Goal: Navigation & Orientation: Find specific page/section

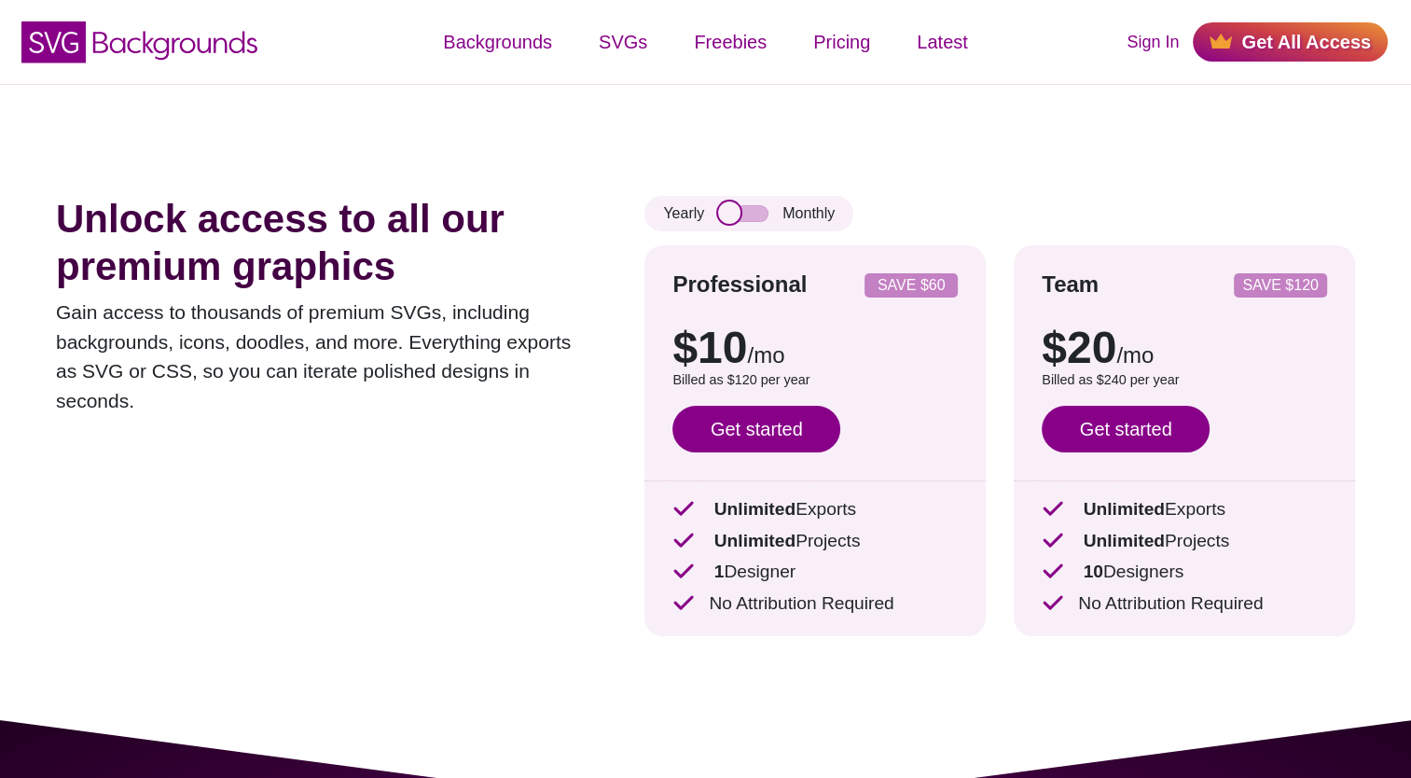
click at [740, 213] on input "checkbox" at bounding box center [743, 213] width 50 height 17
click at [734, 218] on input "checkbox" at bounding box center [743, 213] width 50 height 17
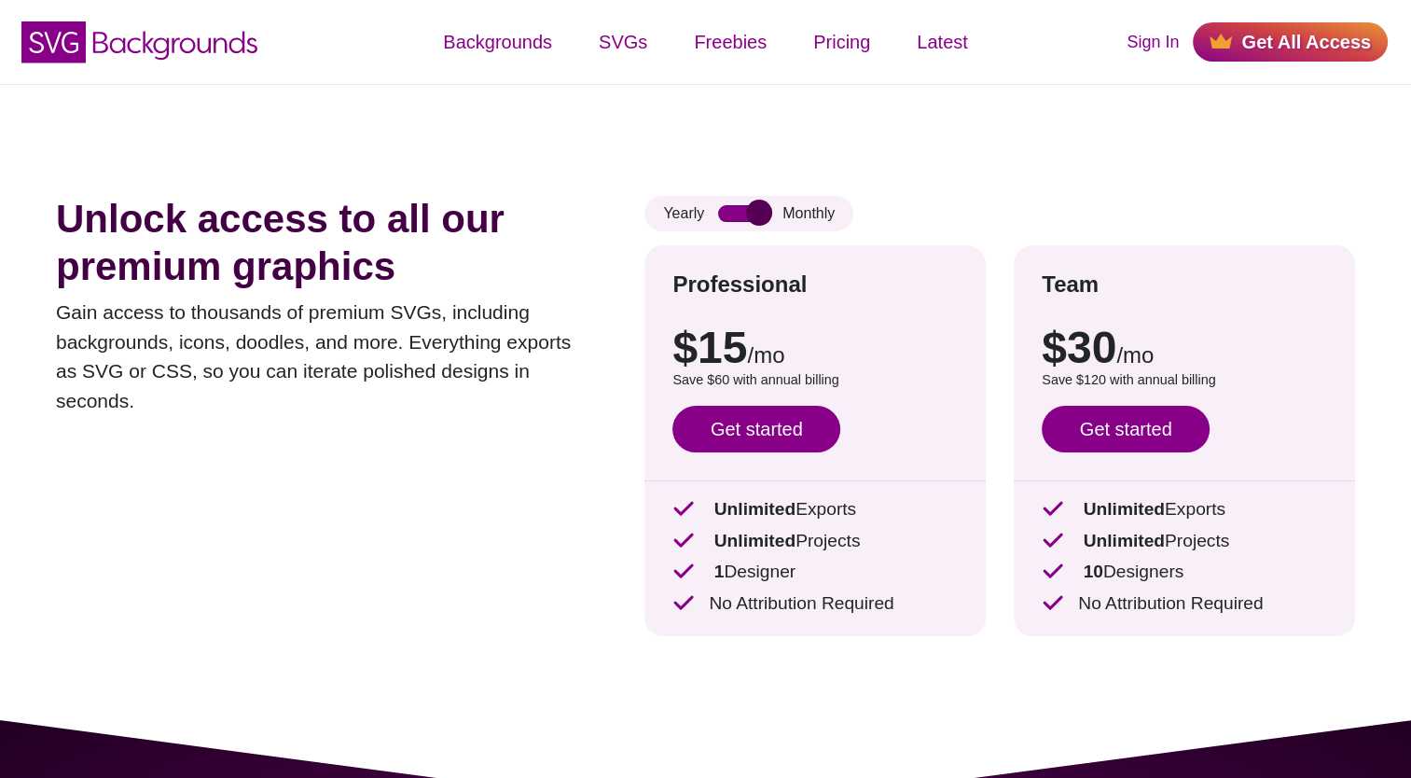
click at [734, 218] on input "checkbox" at bounding box center [743, 213] width 50 height 17
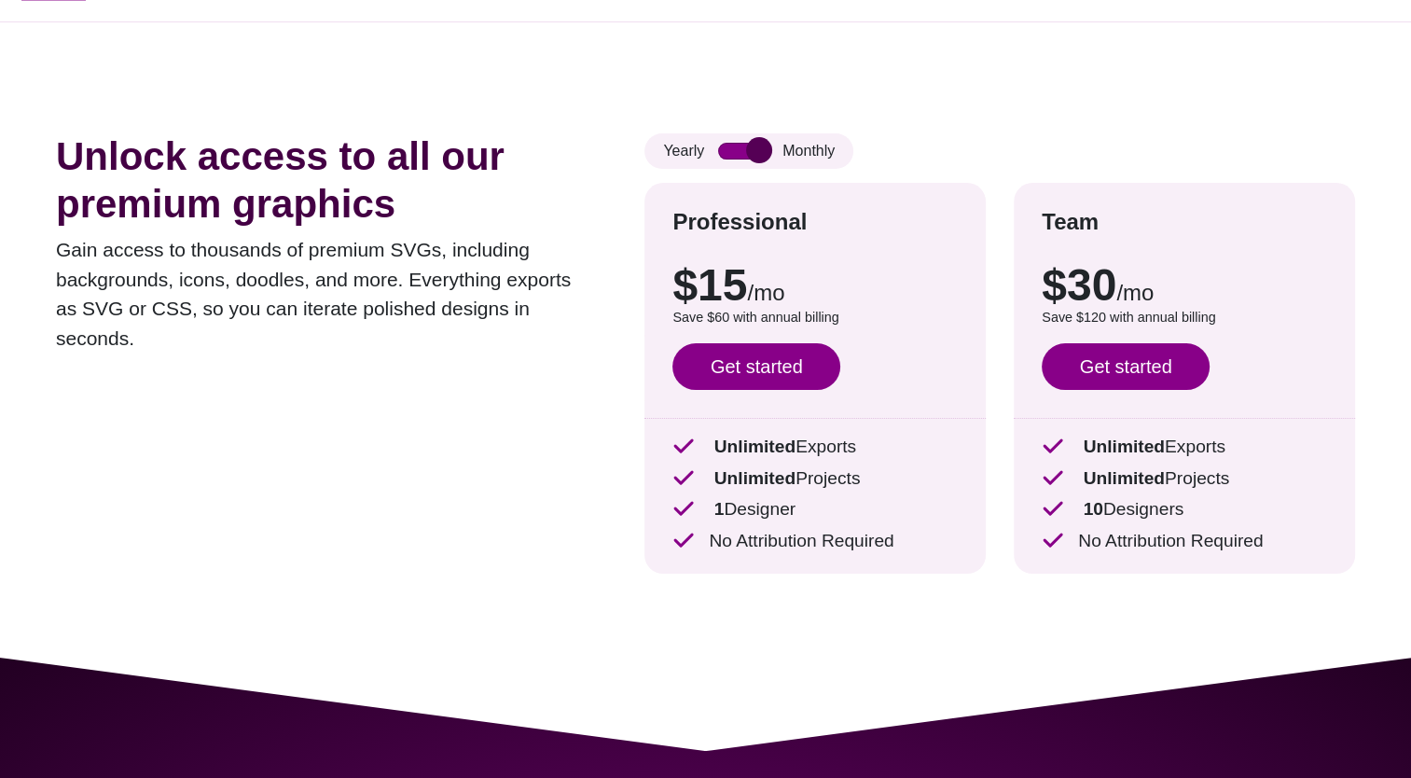
scroll to position [187, 0]
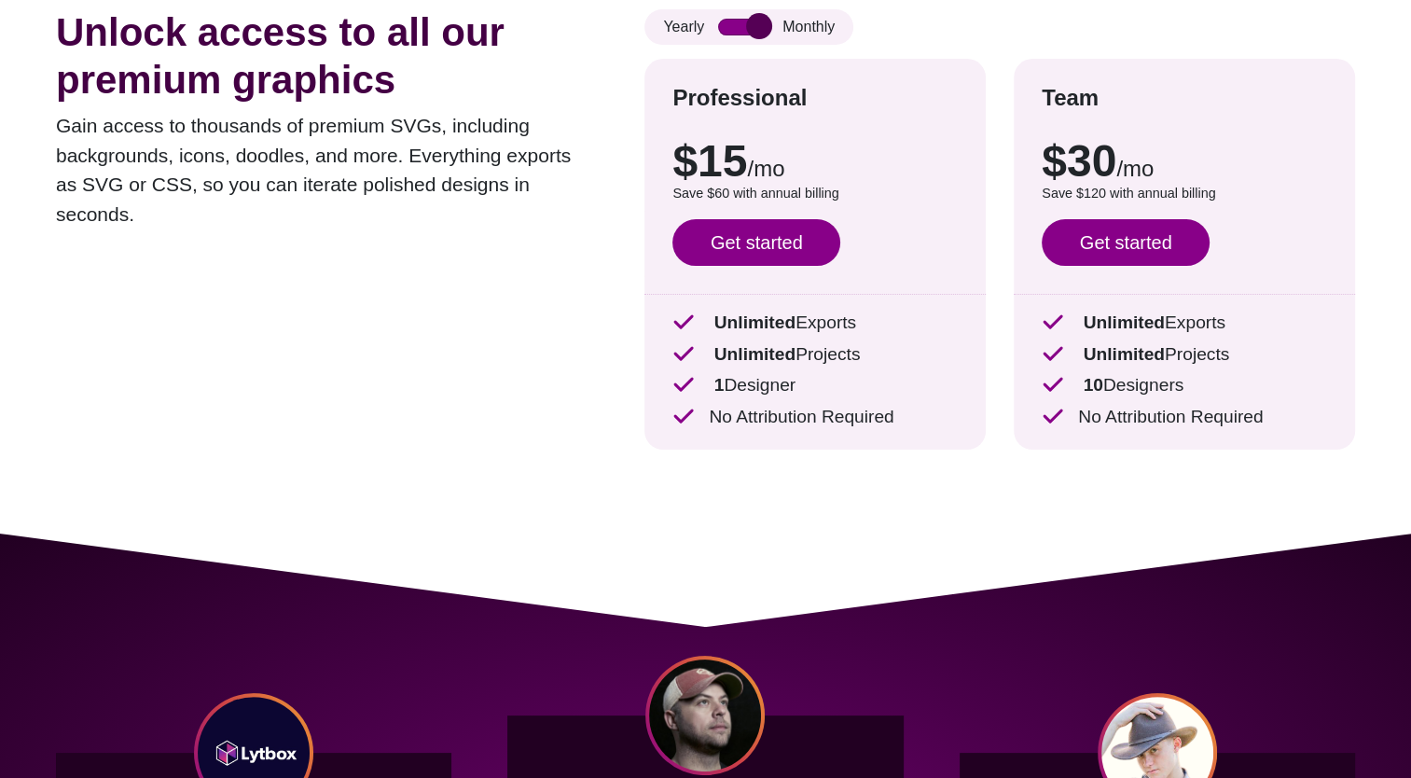
click at [765, 34] on input "checkbox" at bounding box center [743, 27] width 50 height 17
checkbox input "true"
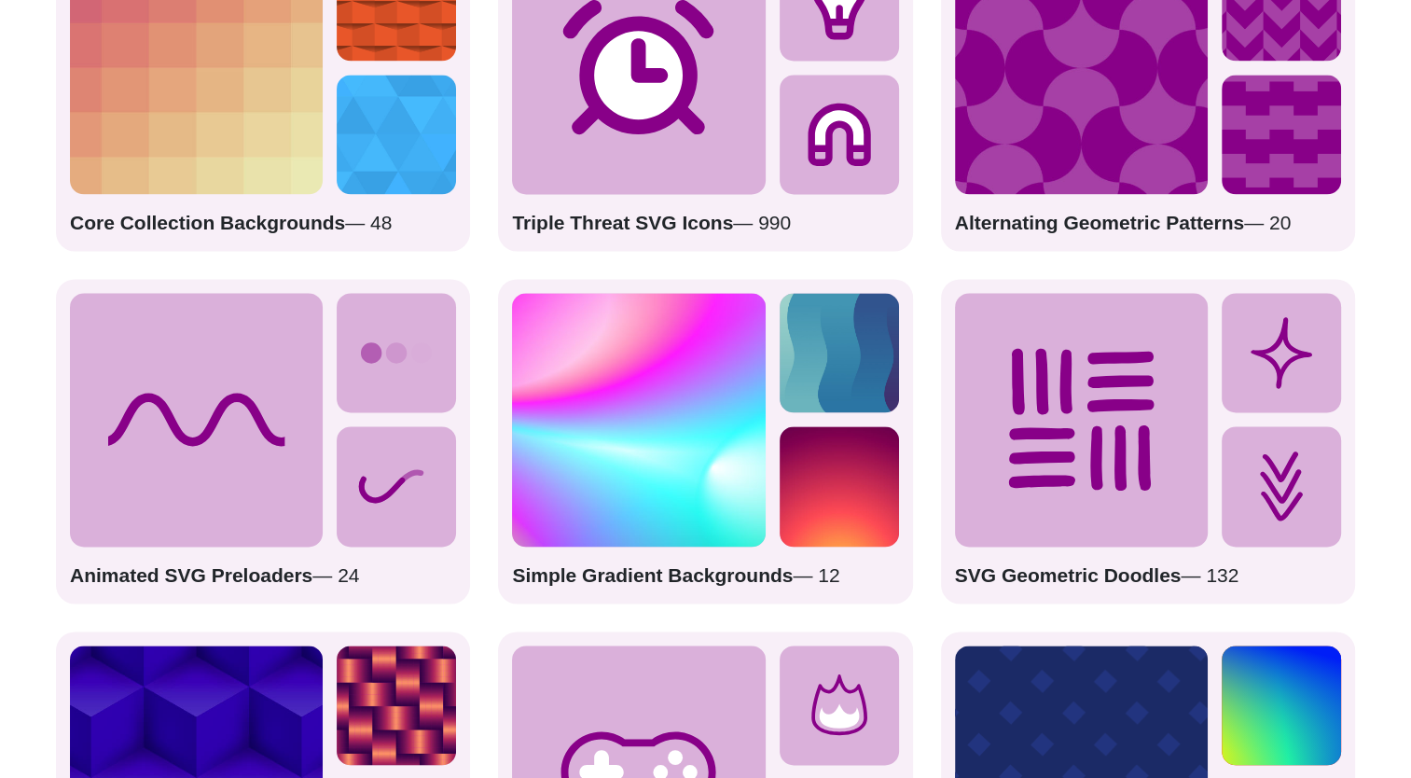
scroll to position [2892, 0]
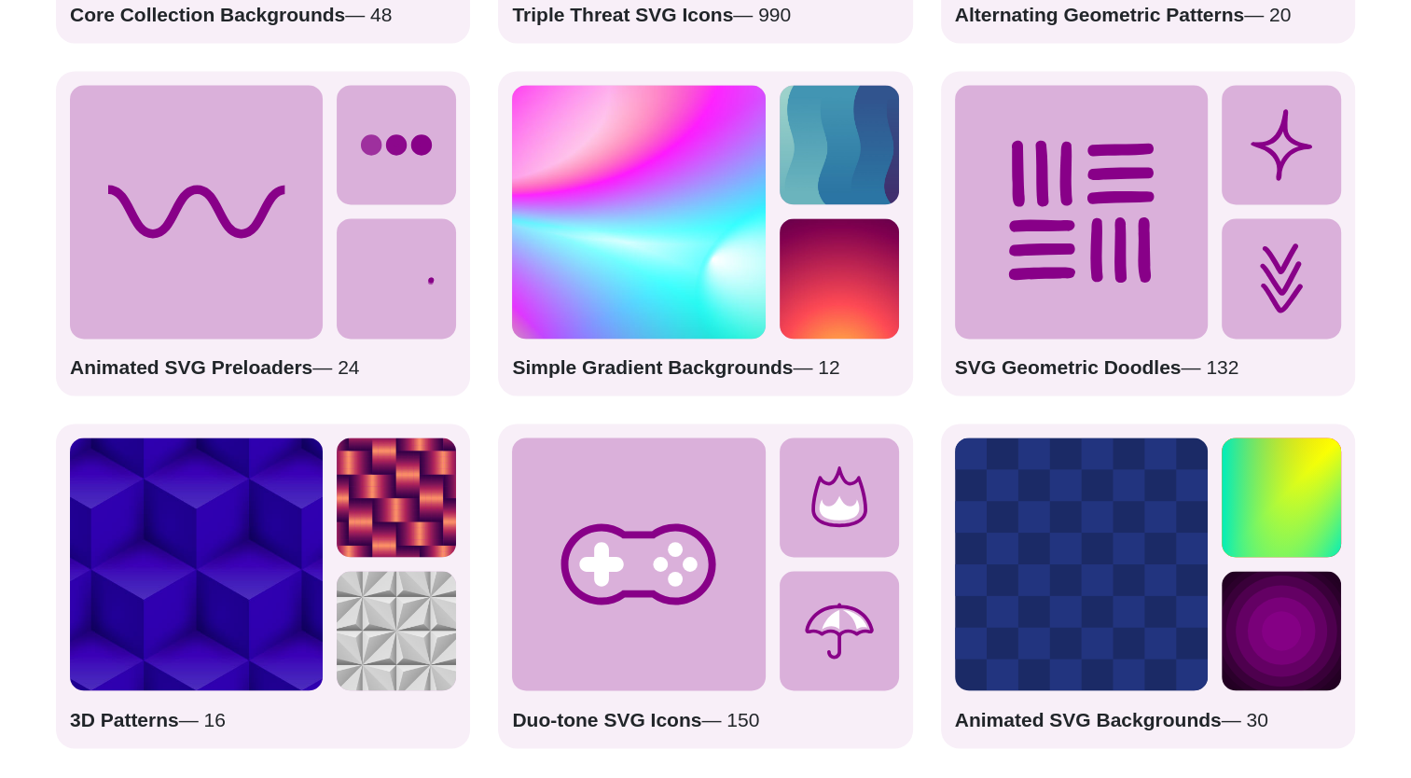
click at [1139, 528] on rect at bounding box center [1081, 563] width 253 height 253
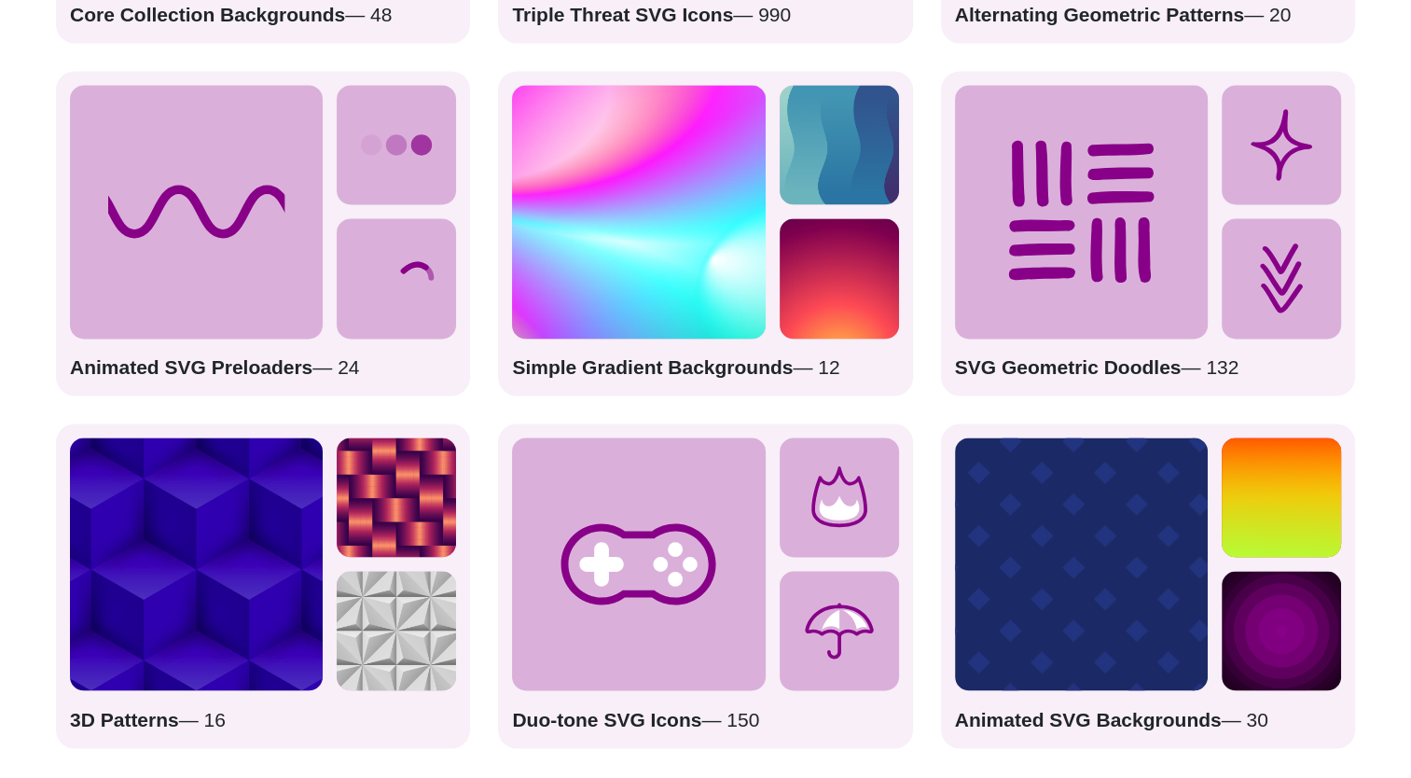
click at [1160, 721] on strong "Animated SVG Backgrounds" at bounding box center [1088, 718] width 267 height 21
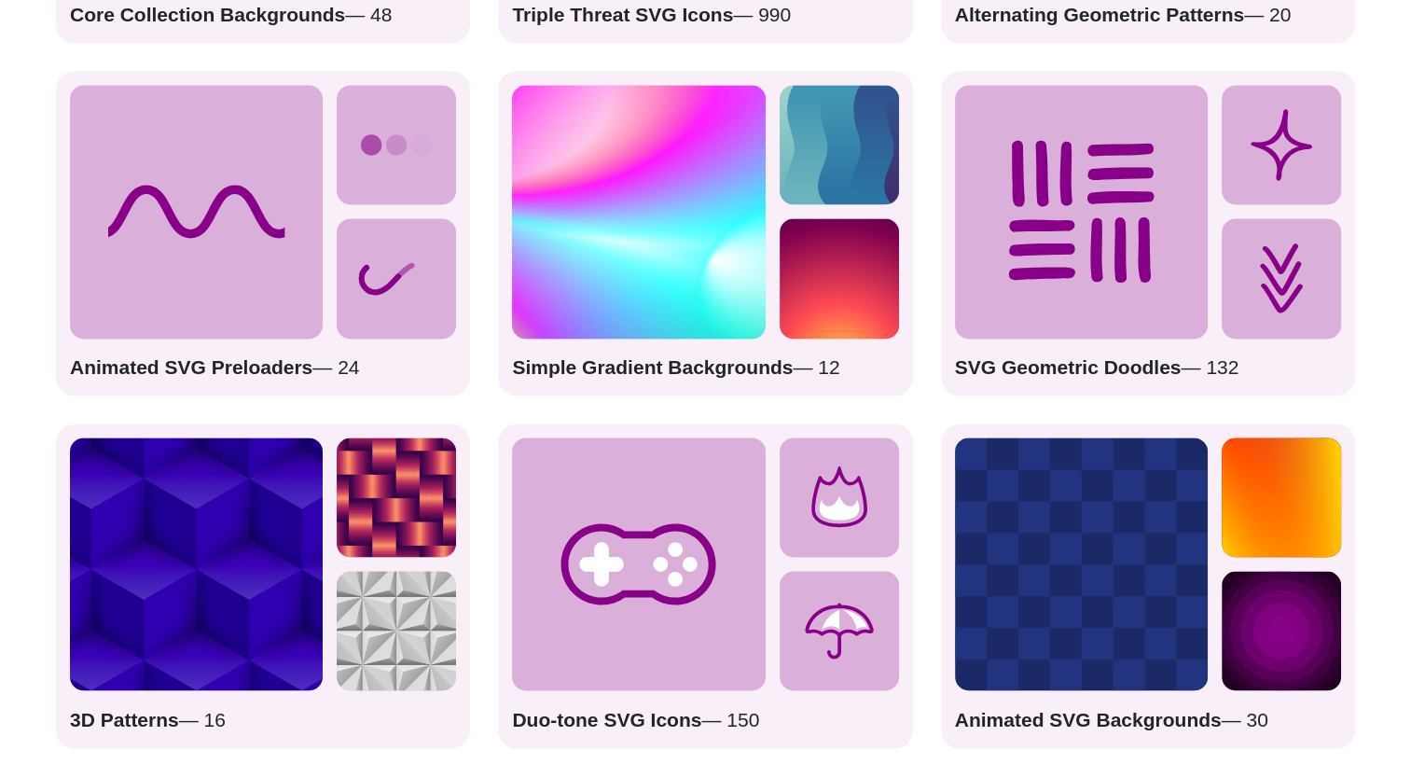
click at [1159, 718] on strong "Animated SVG Backgrounds" at bounding box center [1088, 718] width 267 height 21
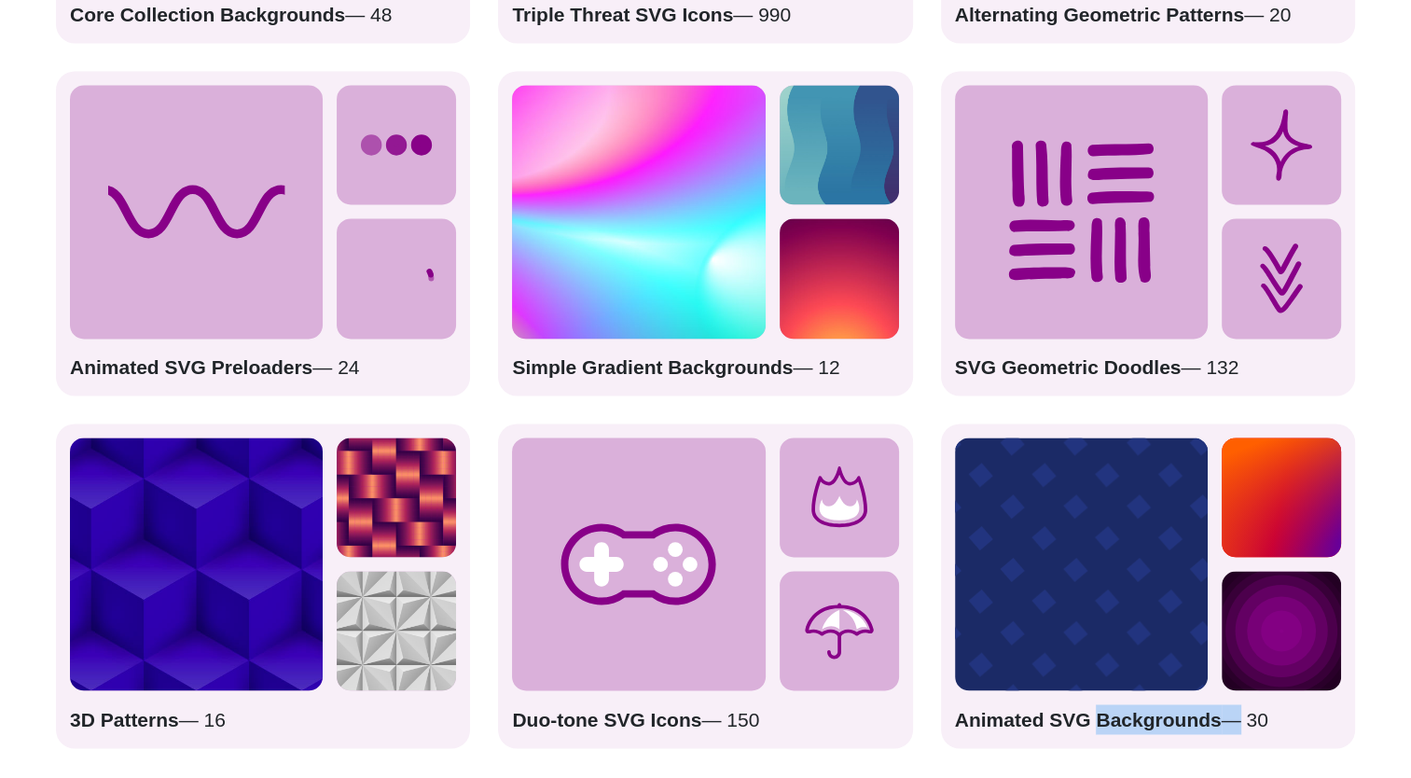
click at [1159, 718] on strong "Animated SVG Backgrounds" at bounding box center [1088, 718] width 267 height 21
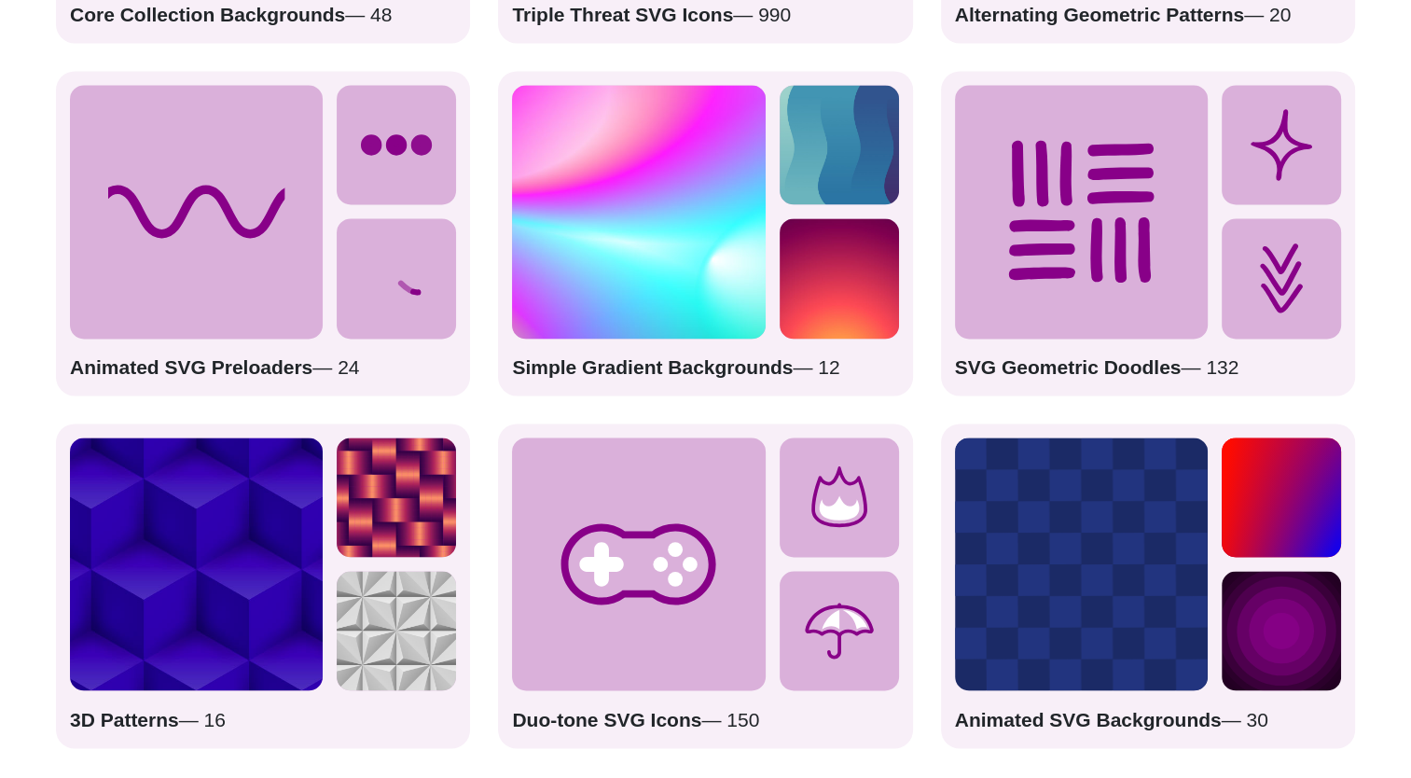
drag, startPoint x: 1159, startPoint y: 718, endPoint x: 1061, endPoint y: 521, distance: 219.4
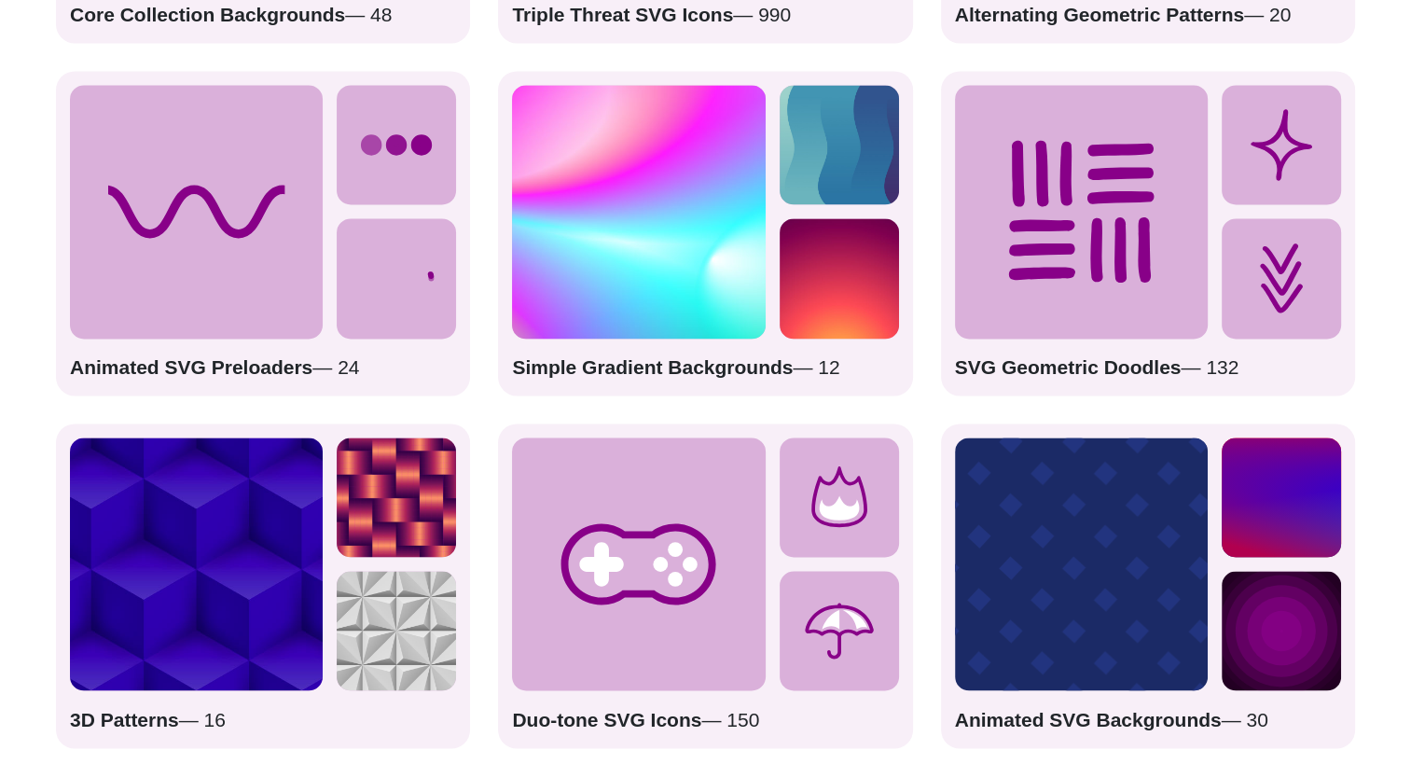
click at [1061, 521] on rect at bounding box center [1081, 563] width 253 height 253
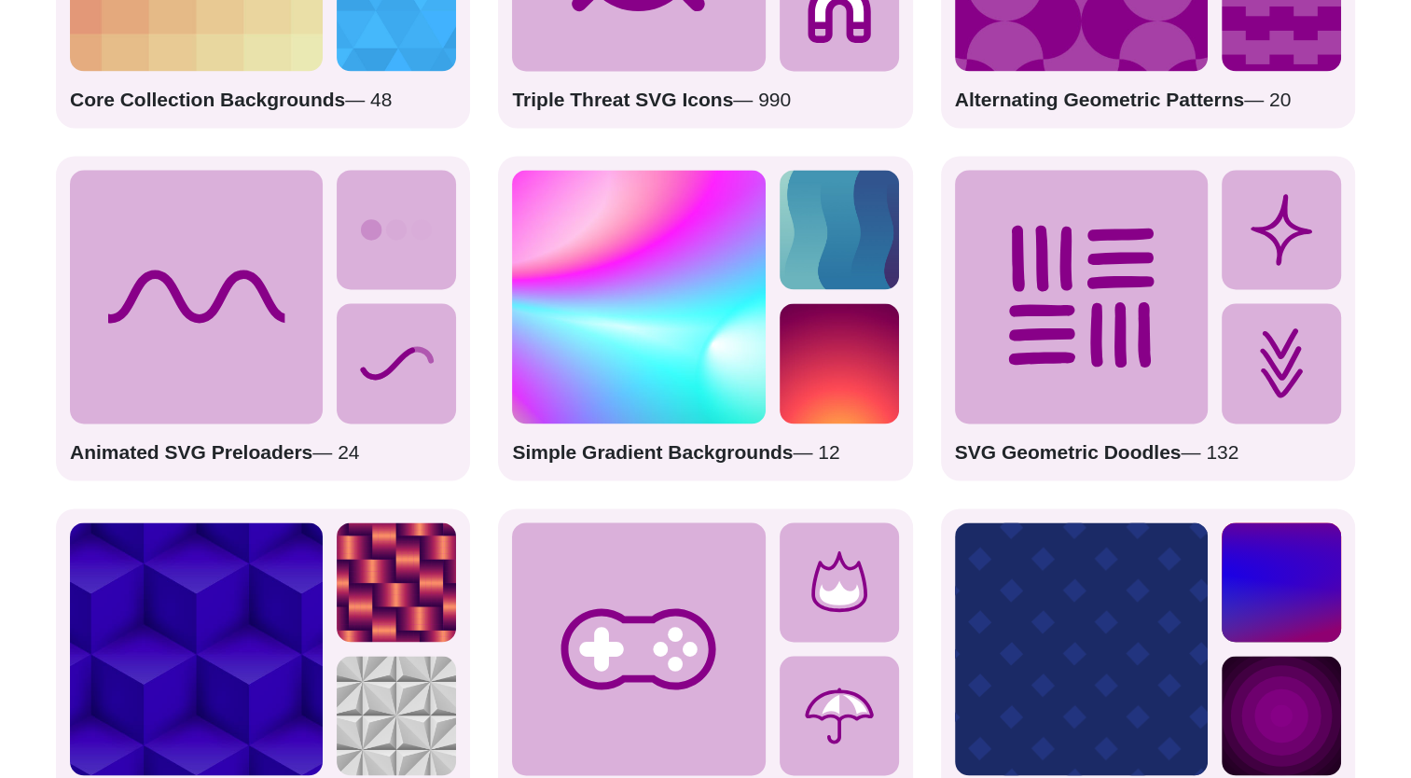
scroll to position [2985, 0]
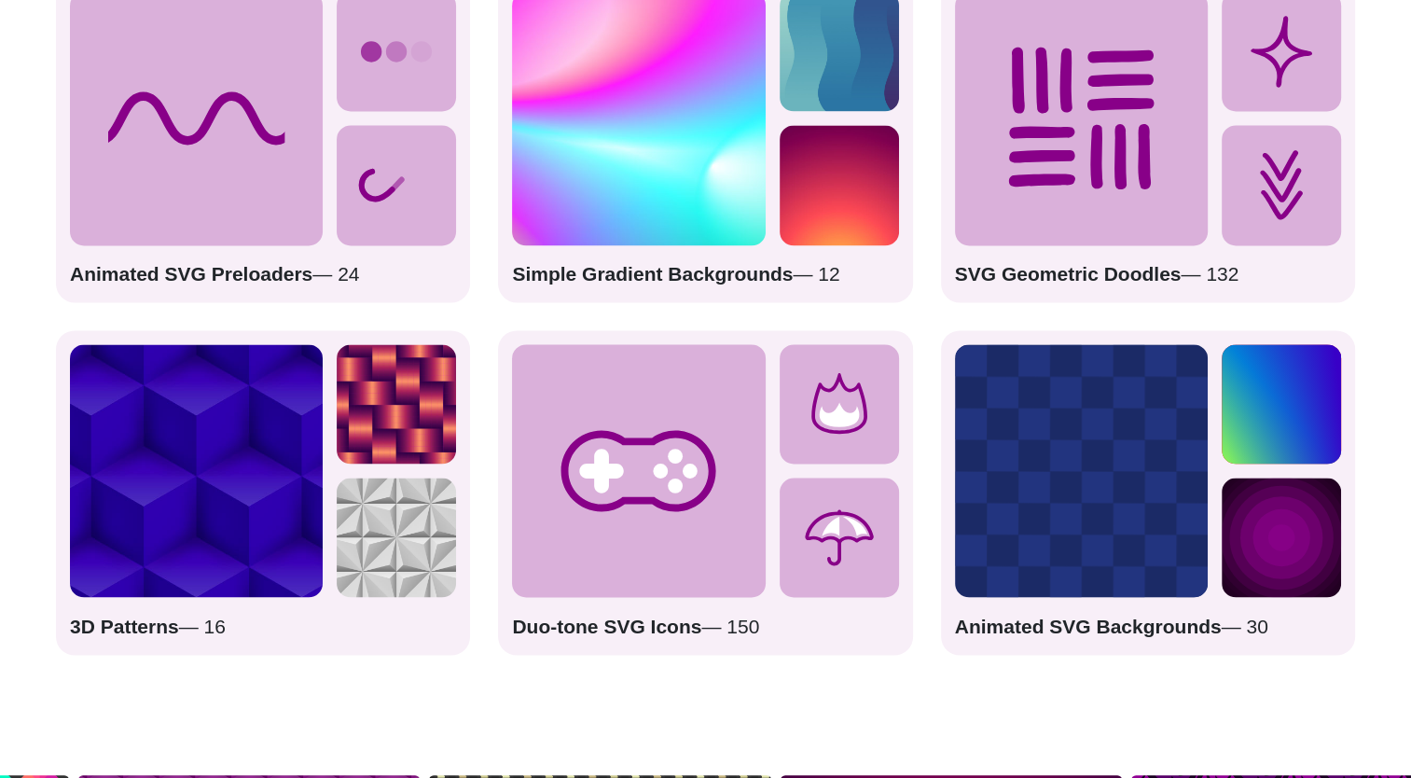
click at [338, 278] on p "Animated SVG Preloaders — 24" at bounding box center [263, 274] width 386 height 30
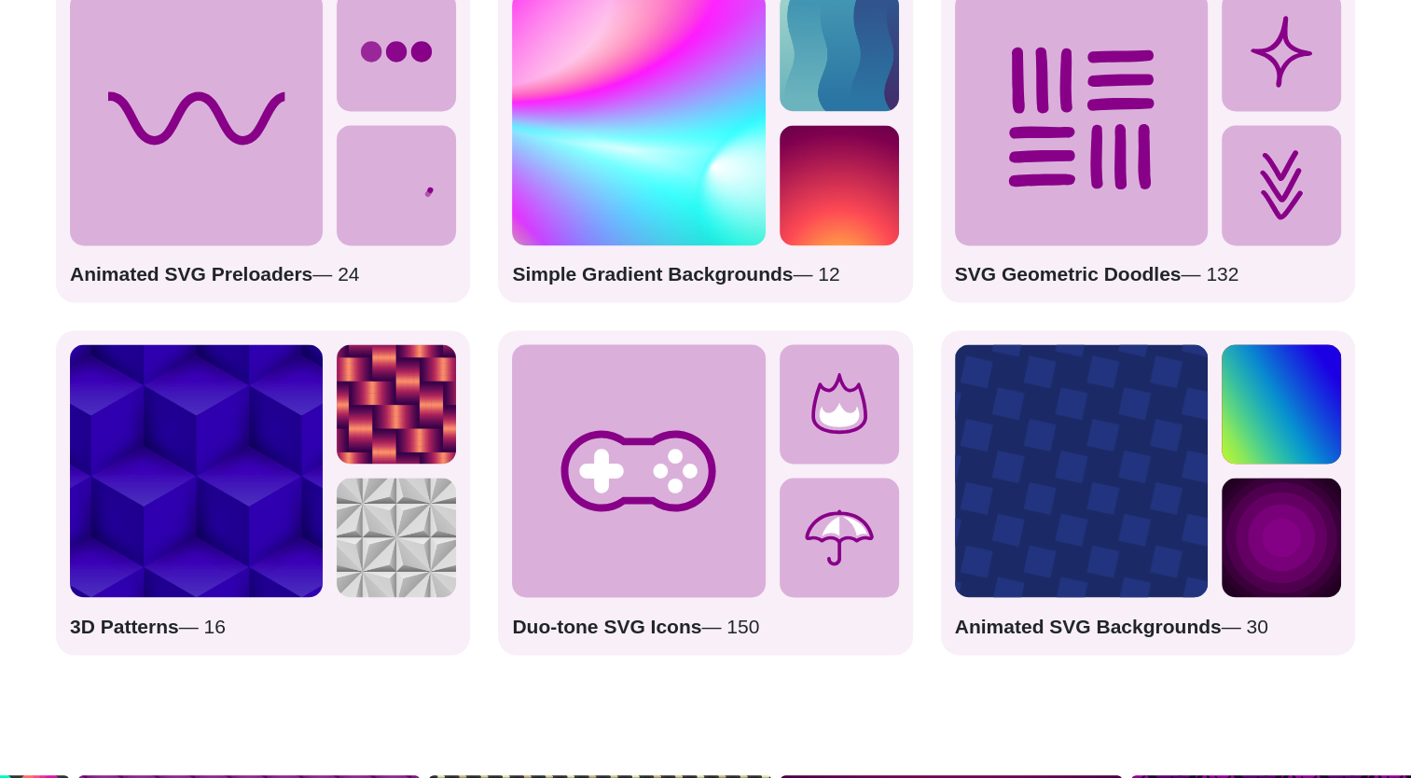
click at [338, 278] on p "Animated SVG Preloaders — 24" at bounding box center [263, 274] width 386 height 30
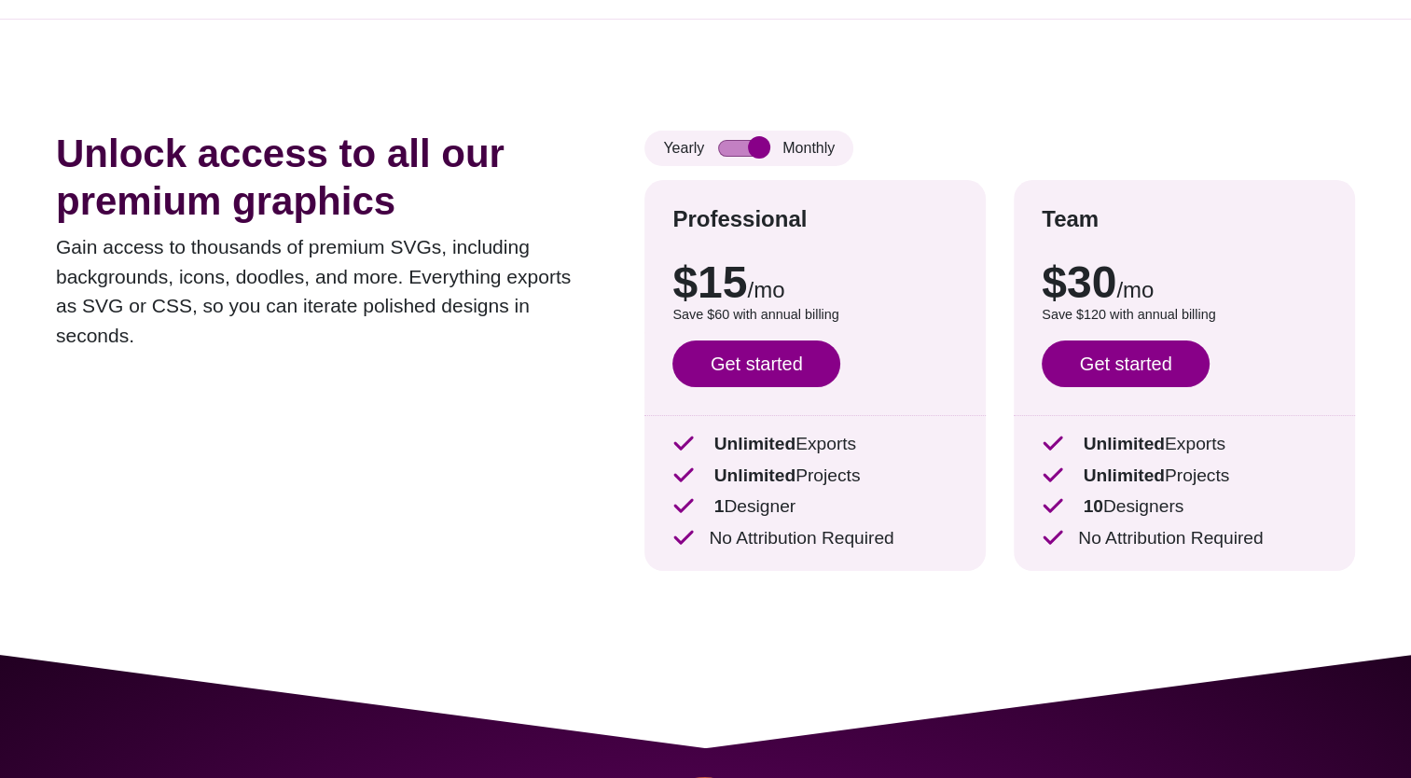
scroll to position [0, 0]
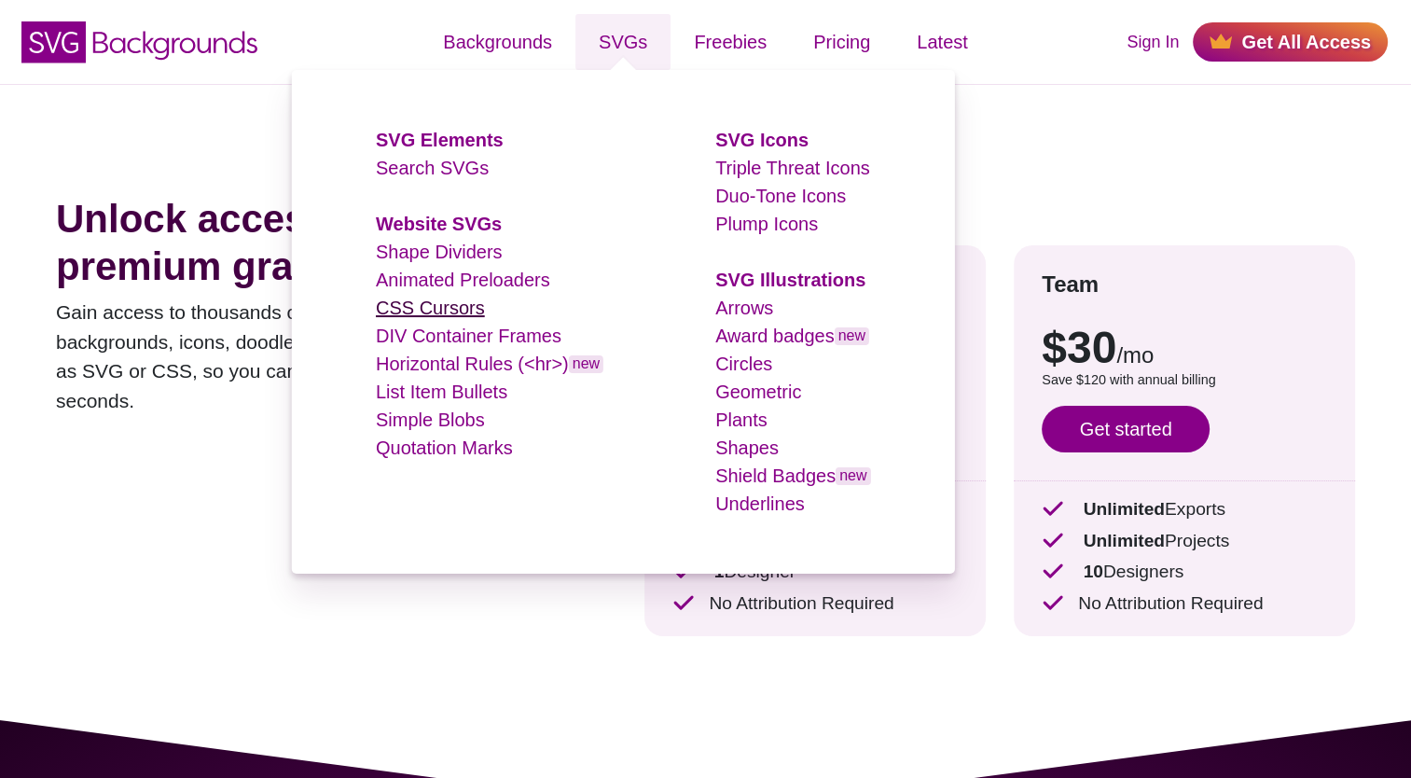
click at [455, 300] on link "CSS Cursors" at bounding box center [430, 308] width 109 height 21
click at [462, 306] on link "CSS Cursors" at bounding box center [430, 308] width 109 height 21
